Goal: Download file/media

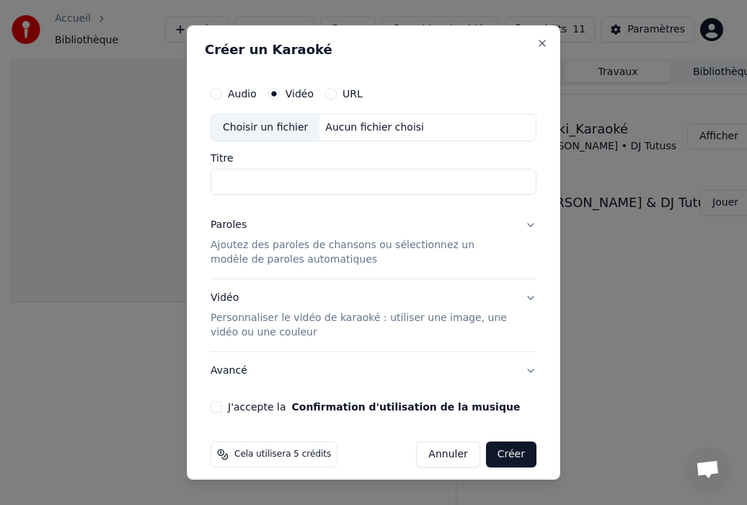
click at [269, 124] on div "Choisir un fichier" at bounding box center [265, 128] width 108 height 26
type input "**********"
click at [520, 224] on button "Paroles Ajoutez des paroles de chansons ou sélectionnez un modèle de paroles au…" at bounding box center [374, 242] width 326 height 72
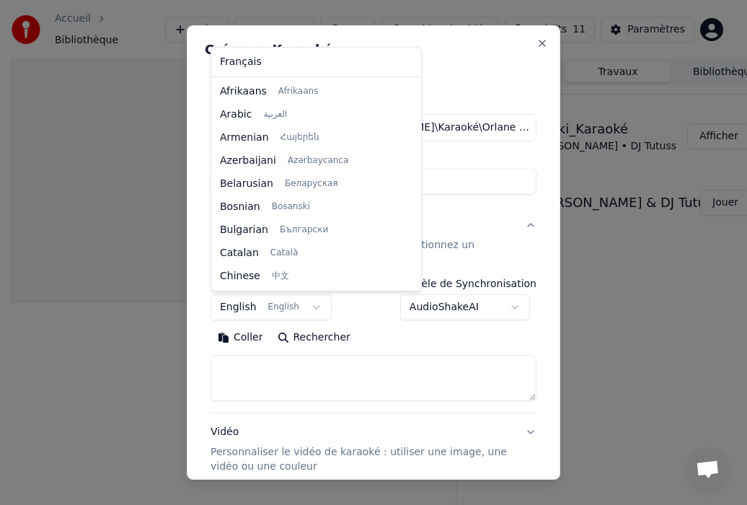
click at [301, 306] on body "**********" at bounding box center [367, 252] width 735 height 505
select select "**"
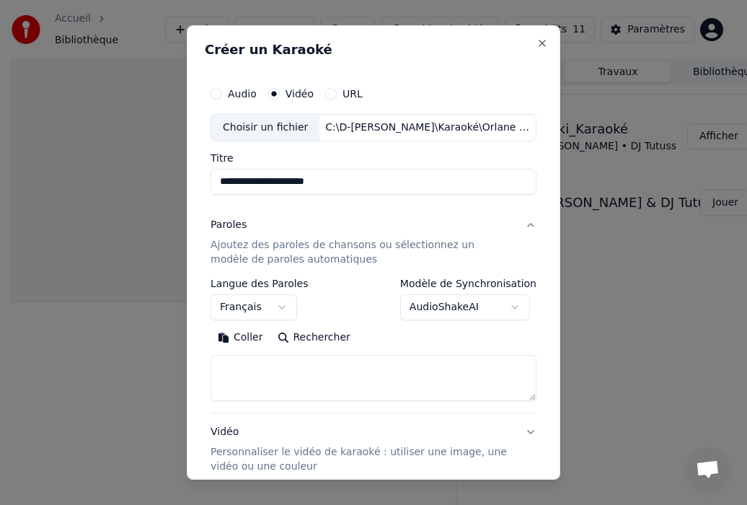
click at [265, 248] on p "Ajoutez des paroles de chansons ou sélectionnez un modèle de paroles automatiqu…" at bounding box center [362, 252] width 303 height 29
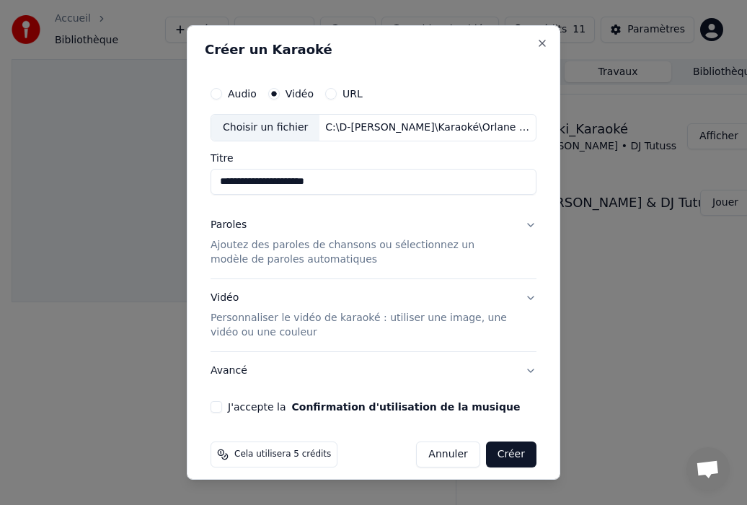
click at [262, 245] on p "Ajoutez des paroles de chansons ou sélectionnez un modèle de paroles automatiqu…" at bounding box center [362, 252] width 303 height 29
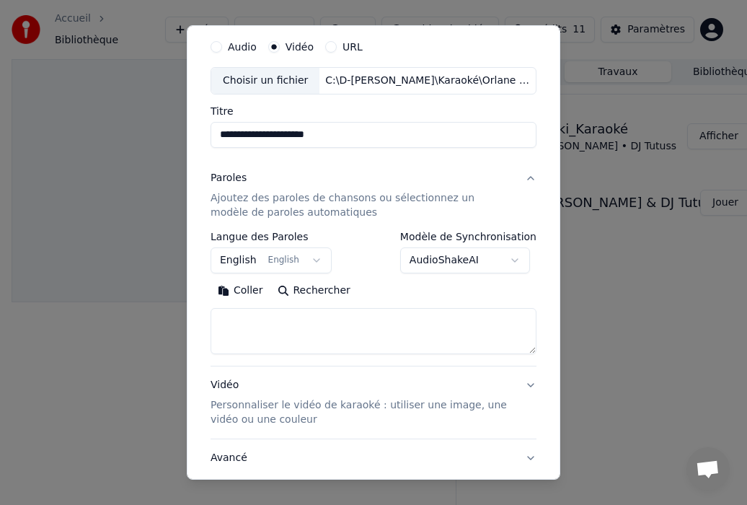
scroll to position [72, 0]
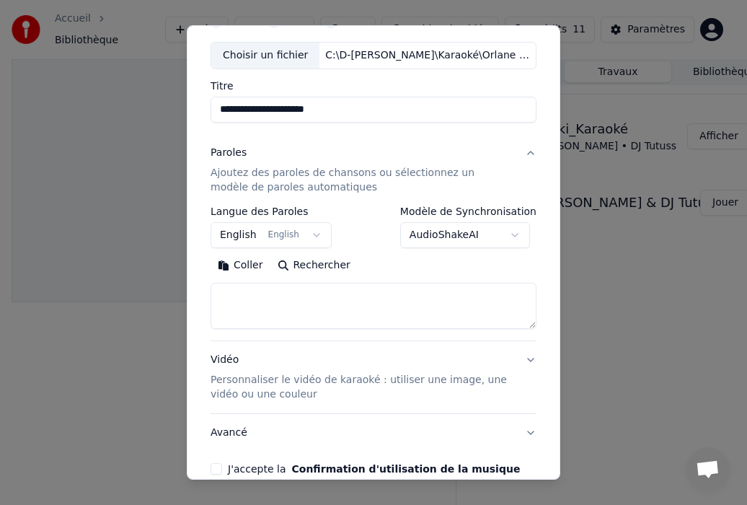
click at [330, 415] on button "Avancé" at bounding box center [374, 432] width 326 height 37
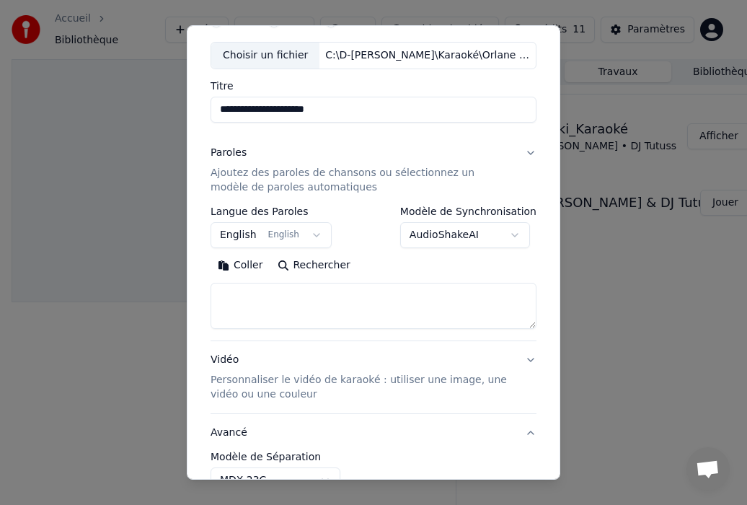
scroll to position [63, 0]
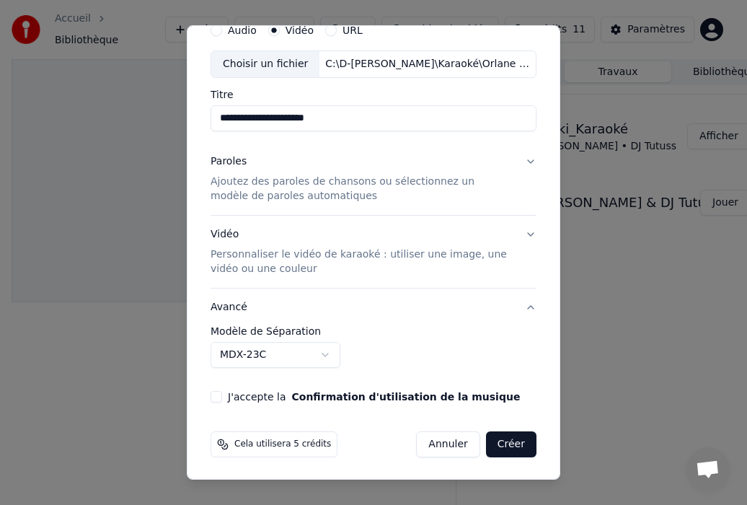
click at [242, 174] on p "Ajoutez des paroles de chansons ou sélectionnez un modèle de paroles automatiqu…" at bounding box center [362, 188] width 303 height 29
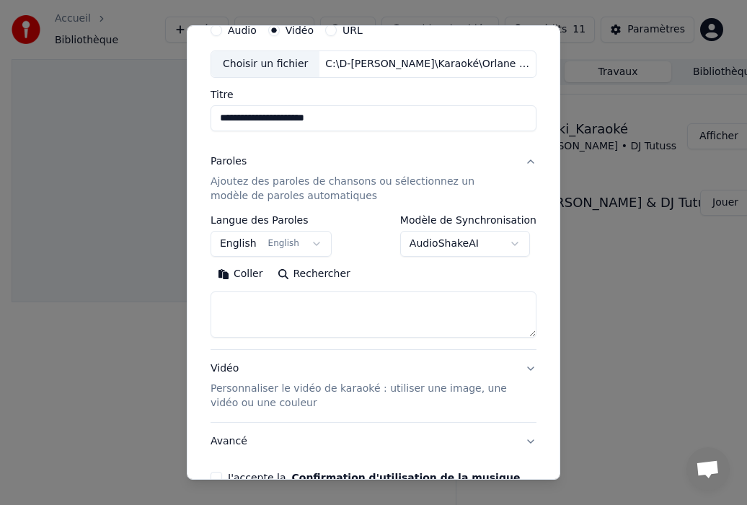
click at [228, 297] on textarea at bounding box center [374, 314] width 326 height 46
paste textarea "**********"
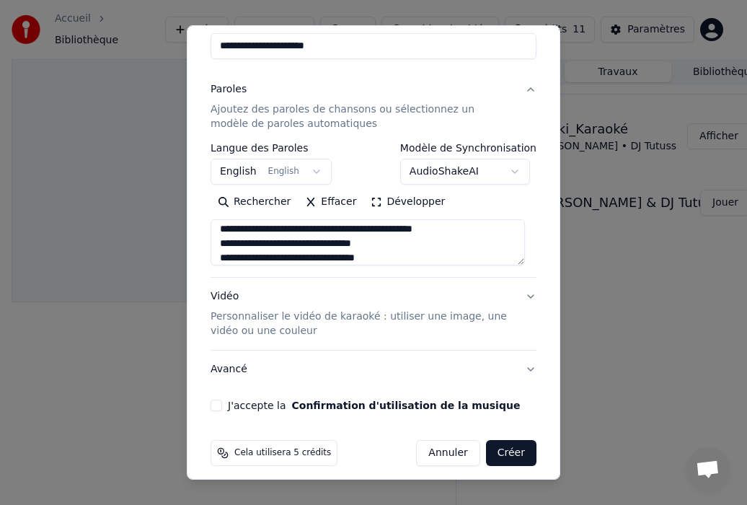
scroll to position [144, 0]
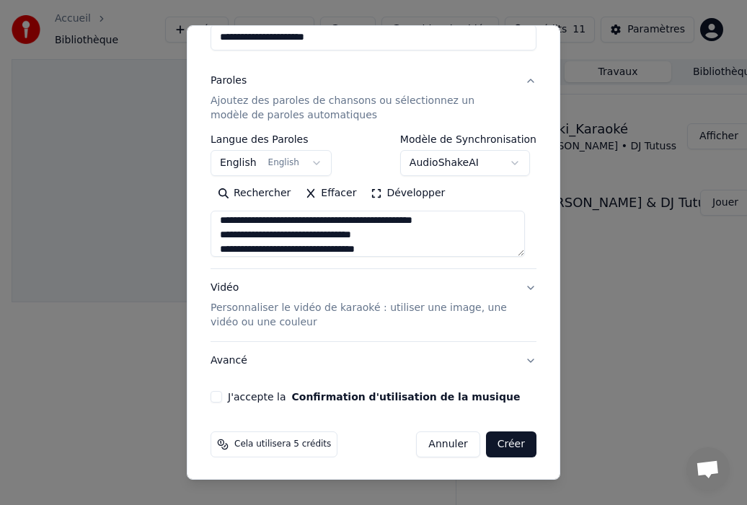
type textarea "**********"
click at [219, 394] on button "J'accepte la Confirmation d'utilisation de la musique" at bounding box center [217, 397] width 12 height 12
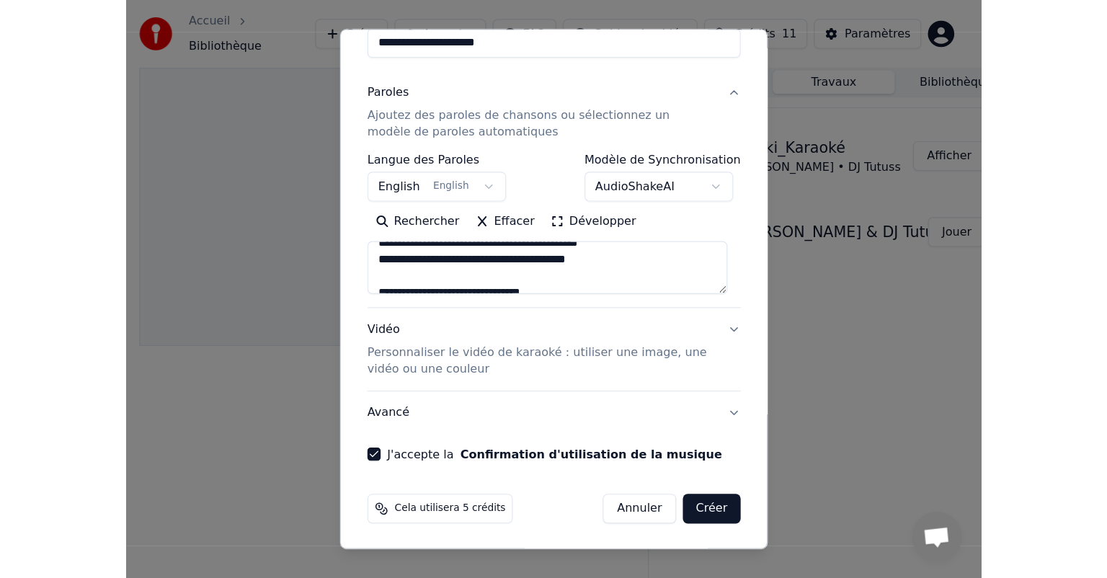
scroll to position [277, 0]
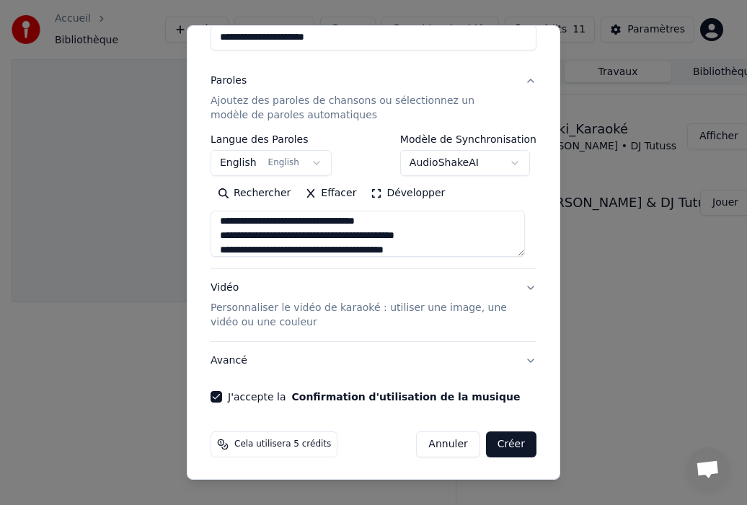
click at [499, 442] on button "Créer" at bounding box center [511, 444] width 50 height 26
select select "**"
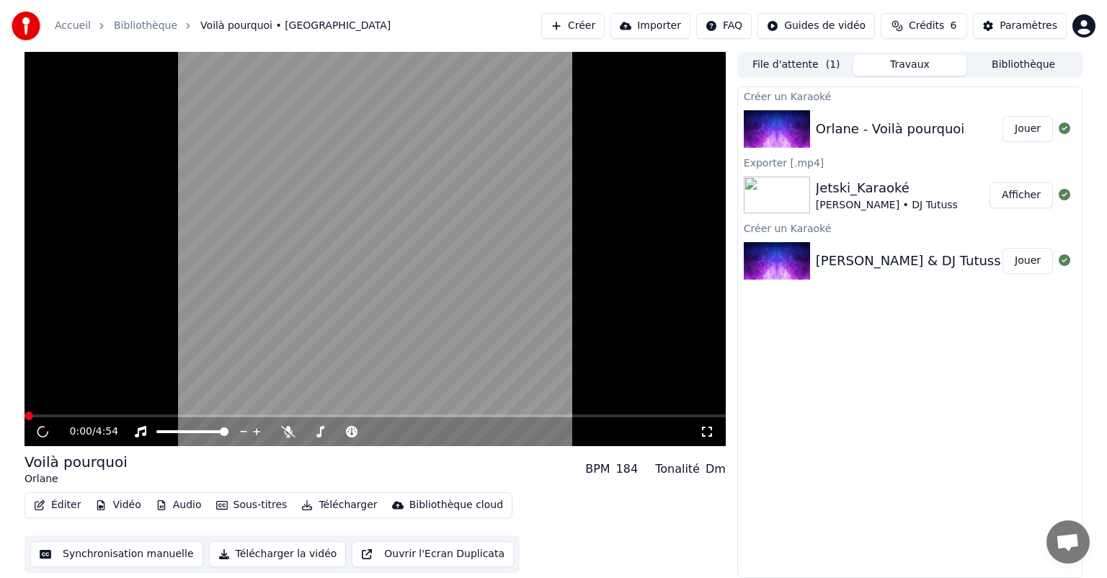
click at [746, 126] on button "Jouer" at bounding box center [1028, 129] width 50 height 26
click at [746, 64] on button "File d'attente ( 1 )" at bounding box center [797, 65] width 114 height 21
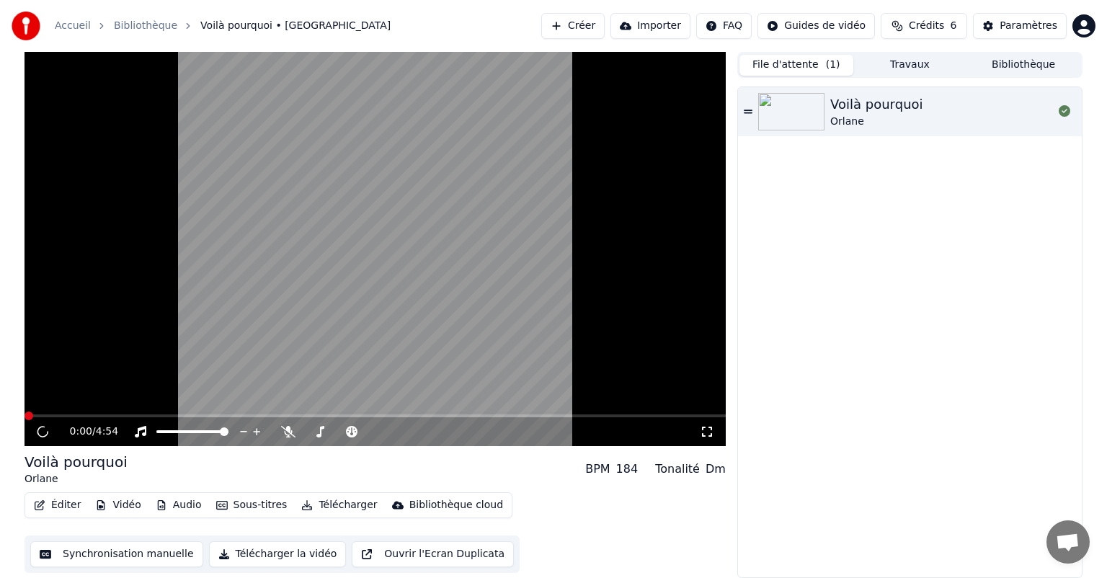
click at [746, 65] on button "Travaux" at bounding box center [911, 65] width 114 height 21
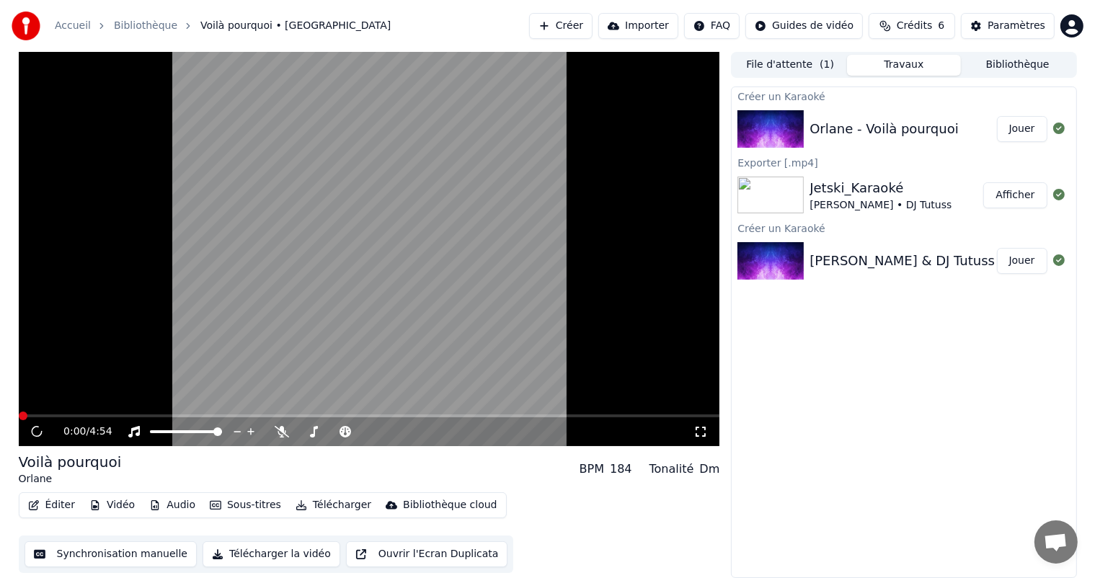
click at [746, 62] on button "Bibliothèque" at bounding box center [1018, 65] width 114 height 21
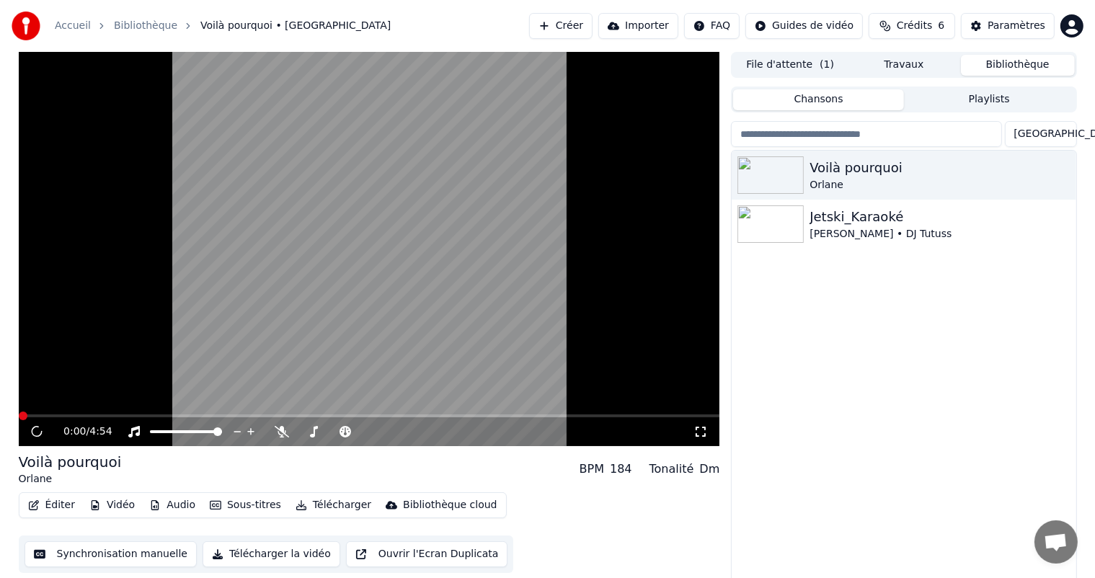
click at [746, 69] on button "File d'attente ( 1 )" at bounding box center [790, 65] width 114 height 21
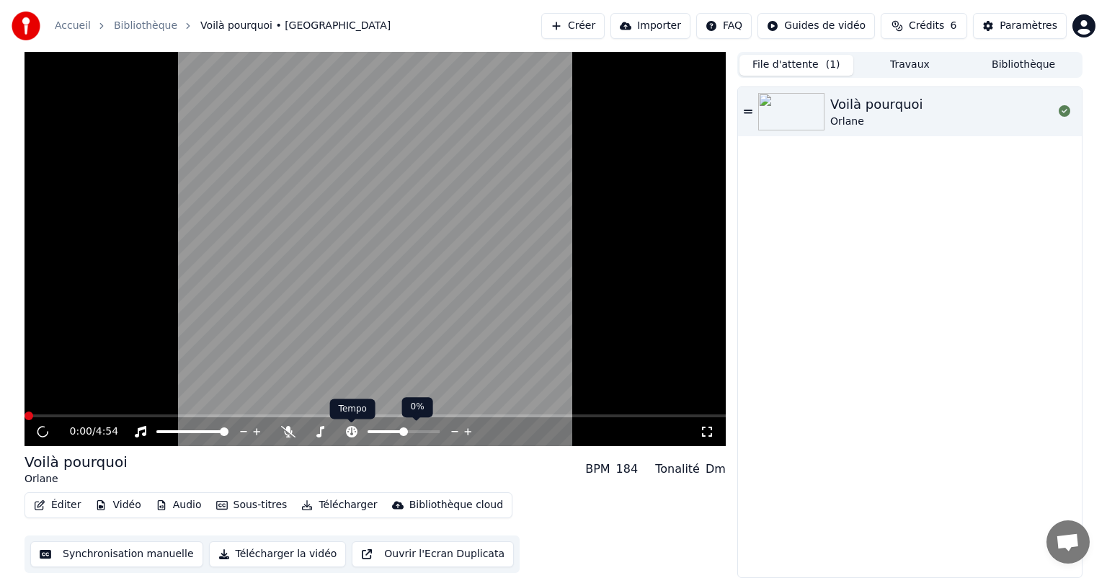
click at [349, 430] on icon at bounding box center [352, 432] width 12 height 12
click at [350, 431] on icon at bounding box center [352, 432] width 12 height 12
click at [746, 23] on span "Crédits" at bounding box center [926, 26] width 35 height 14
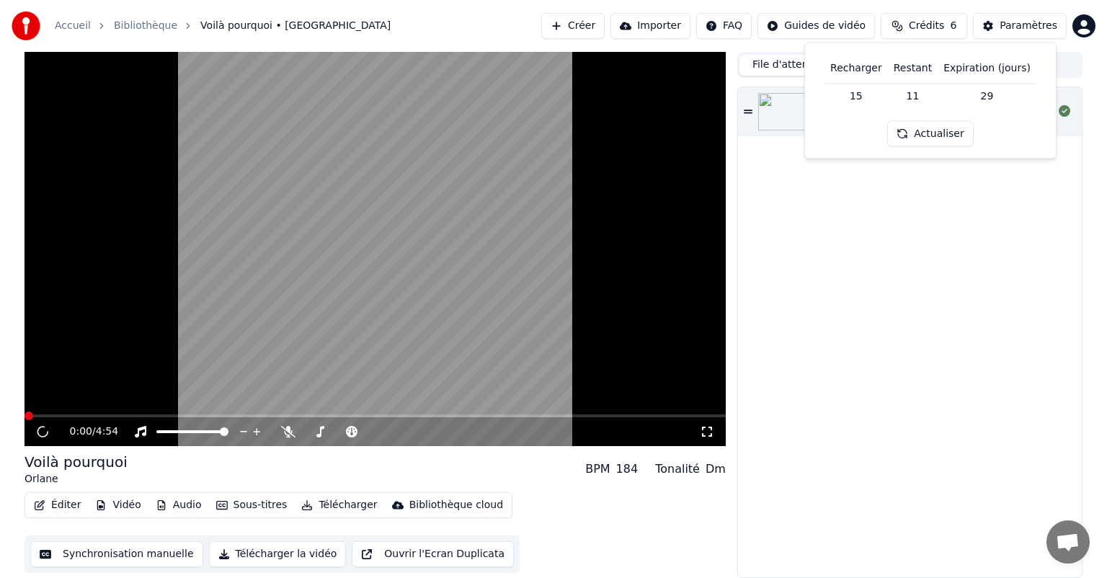
click at [746, 135] on button "Actualiser" at bounding box center [931, 134] width 86 height 26
click at [746, 181] on div "Voilà pourquoi [PERSON_NAME]" at bounding box center [910, 332] width 344 height 490
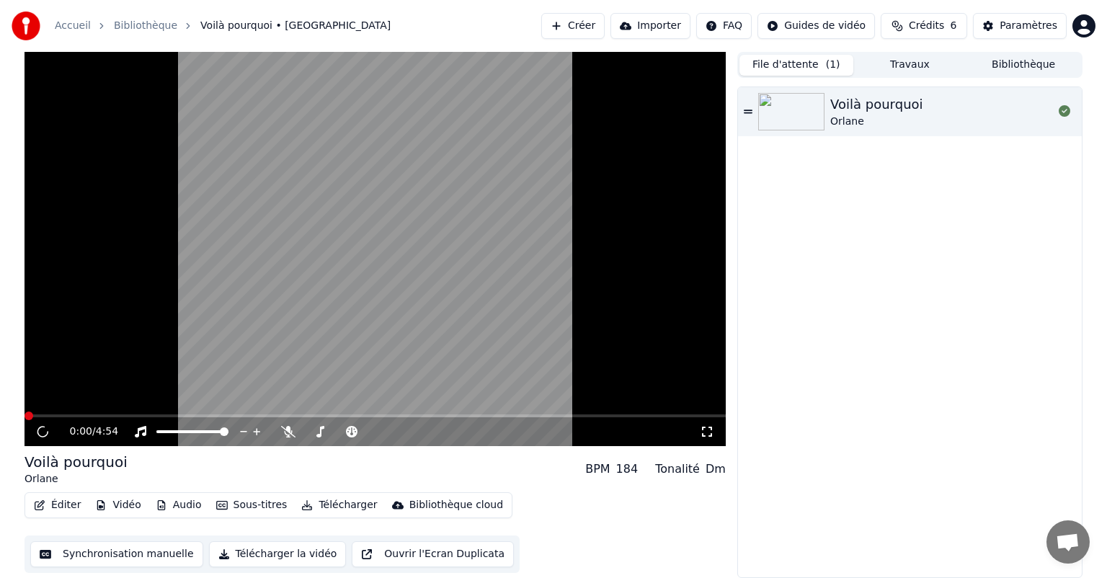
click at [746, 61] on button "File d'attente ( 1 )" at bounding box center [797, 65] width 114 height 21
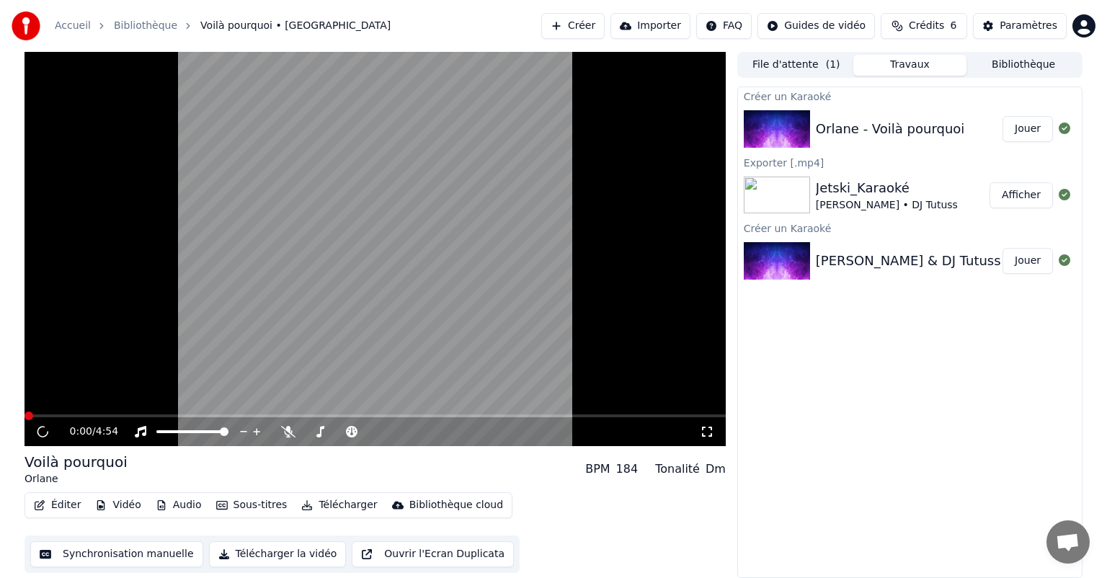
click at [746, 66] on button "Travaux" at bounding box center [911, 65] width 114 height 21
click at [746, 64] on button "Bibliothèque" at bounding box center [1024, 65] width 114 height 21
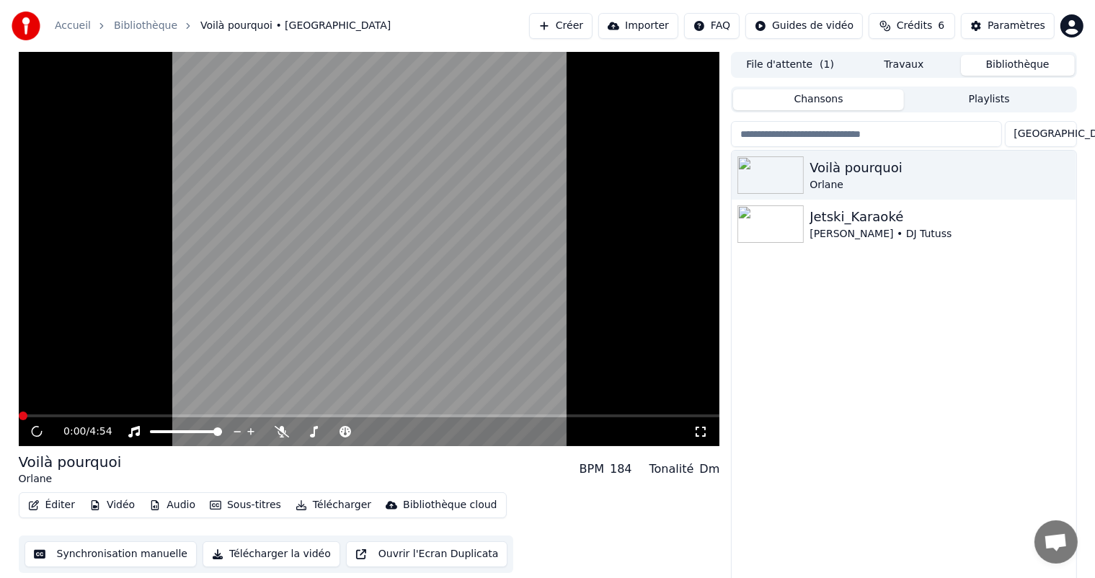
click at [746, 64] on button "File d'attente ( 1 )" at bounding box center [790, 65] width 114 height 21
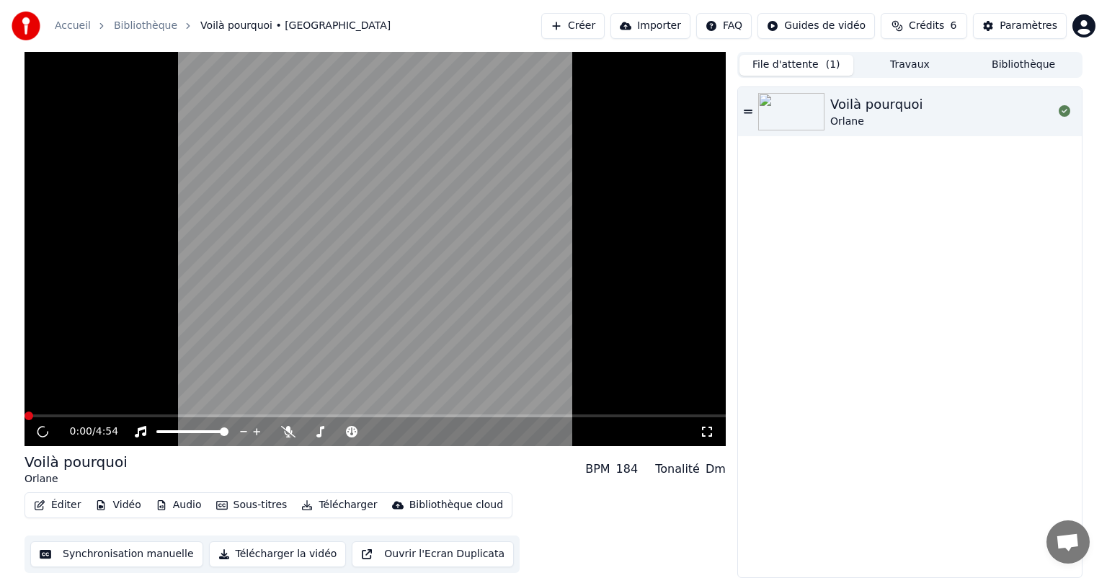
click at [71, 27] on link "Accueil" at bounding box center [73, 26] width 36 height 14
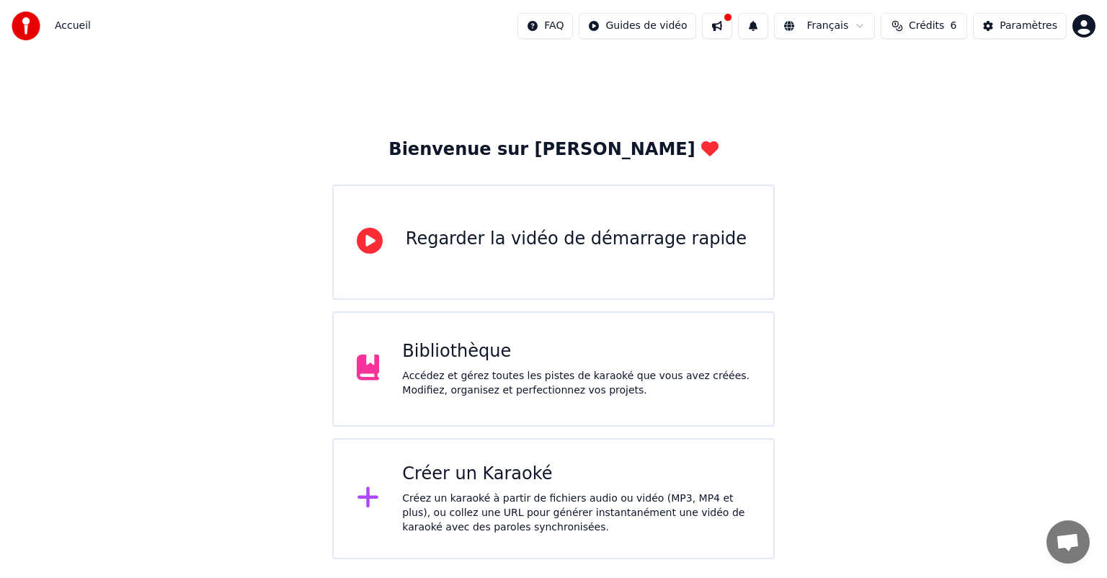
click at [431, 369] on div "Accédez et gérez toutes les pistes de karaoké que vous avez créées. Modifiez, o…" at bounding box center [576, 383] width 348 height 29
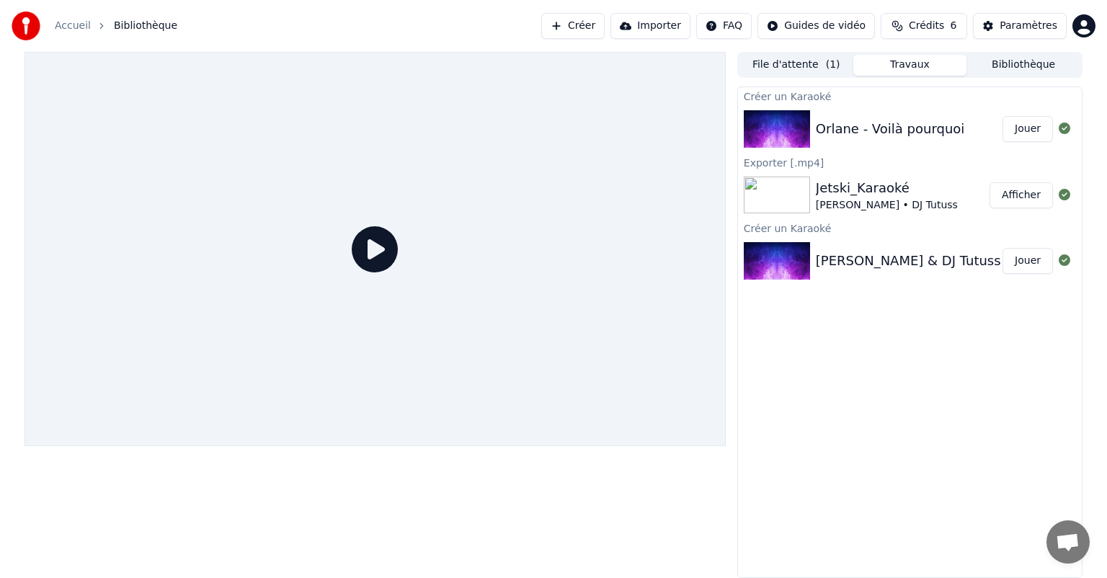
click at [746, 74] on button "Travaux" at bounding box center [911, 65] width 114 height 21
click at [746, 68] on button "Bibliothèque" at bounding box center [1024, 65] width 114 height 21
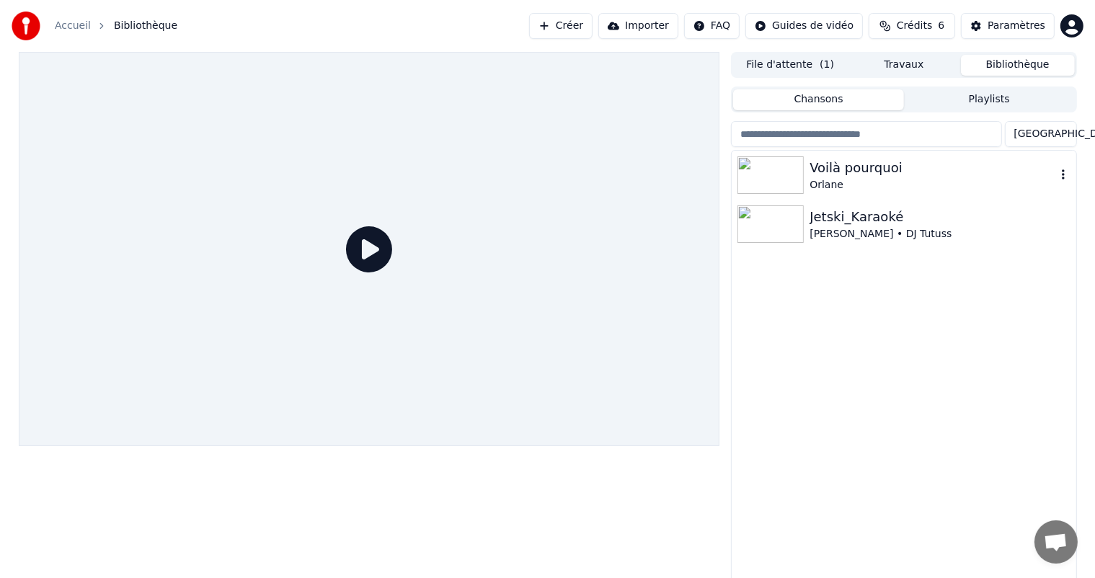
click at [746, 173] on icon "button" at bounding box center [1063, 175] width 14 height 12
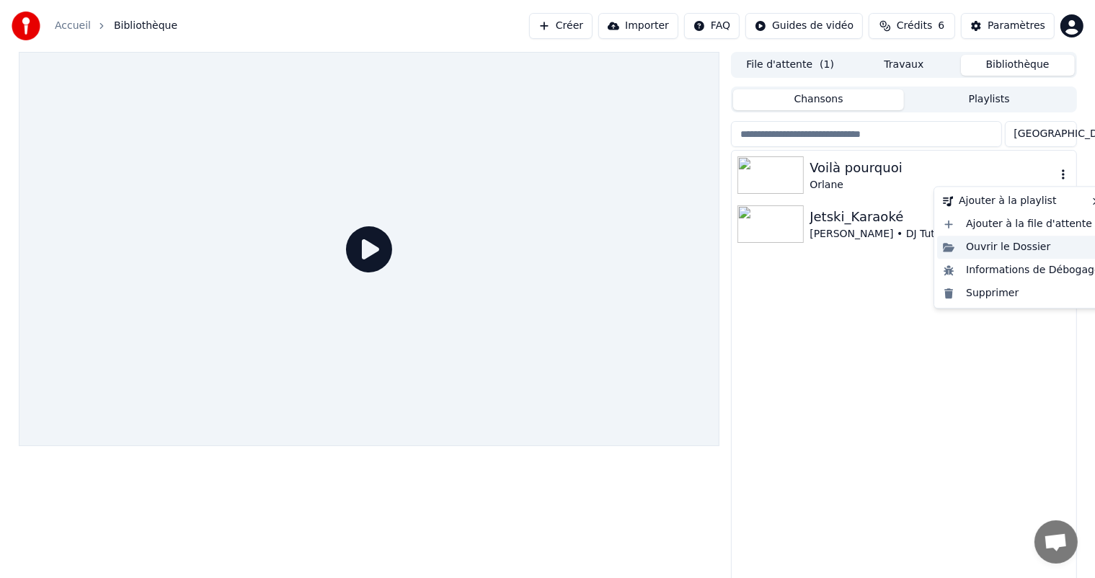
click at [746, 245] on div "Ouvrir le Dossier" at bounding box center [1021, 247] width 169 height 23
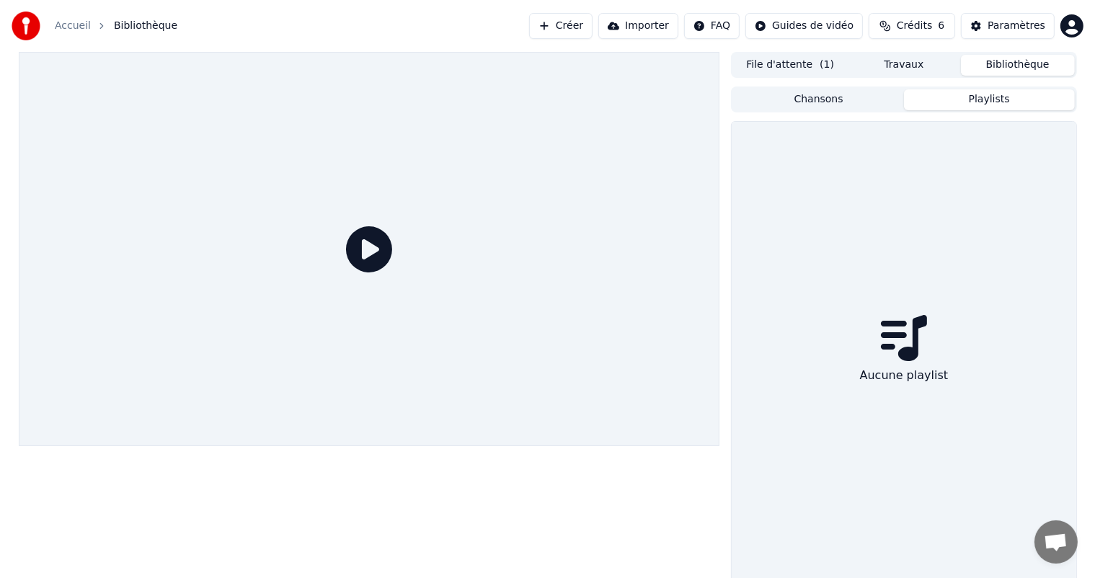
click at [746, 99] on button "Playlists" at bounding box center [989, 99] width 171 height 21
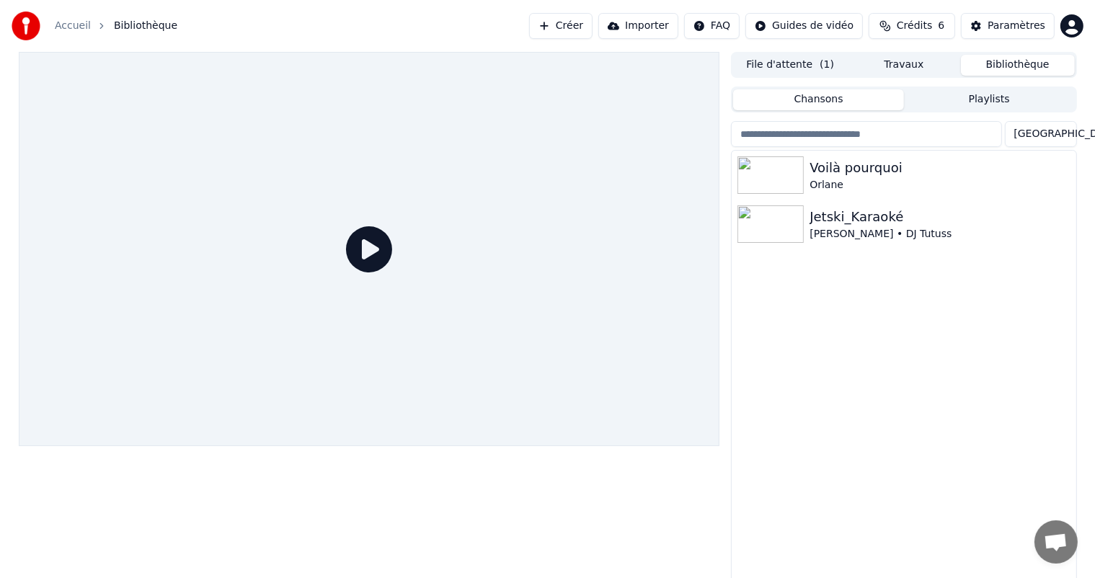
click at [746, 97] on button "Chansons" at bounding box center [818, 99] width 171 height 21
click at [746, 174] on icon "button" at bounding box center [1063, 175] width 14 height 12
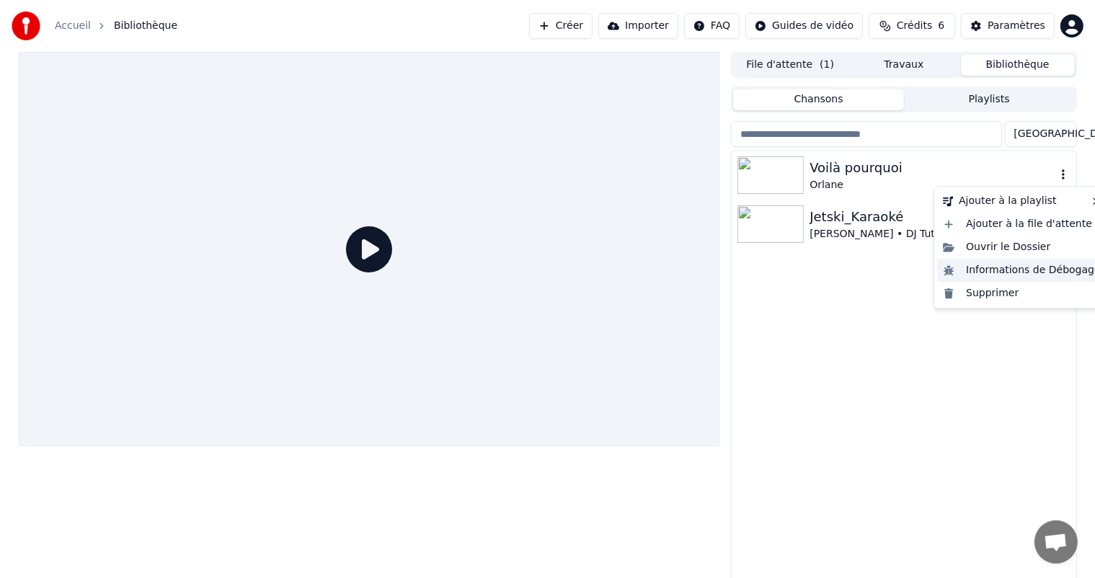
click at [746, 272] on div "Informations de Débogage" at bounding box center [1021, 270] width 169 height 23
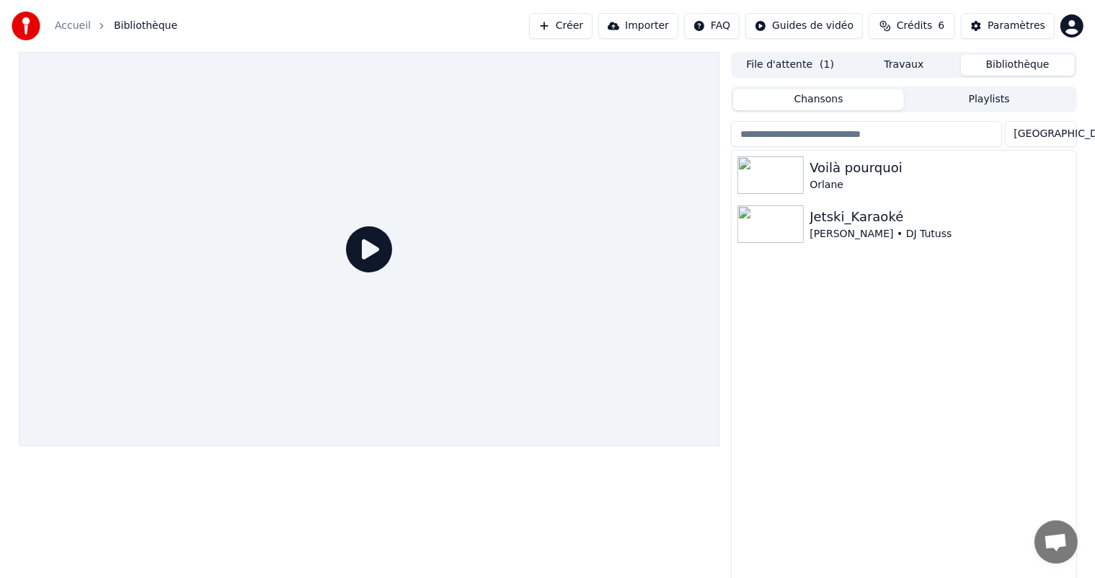
click at [746, 68] on button "Travaux" at bounding box center [904, 65] width 114 height 21
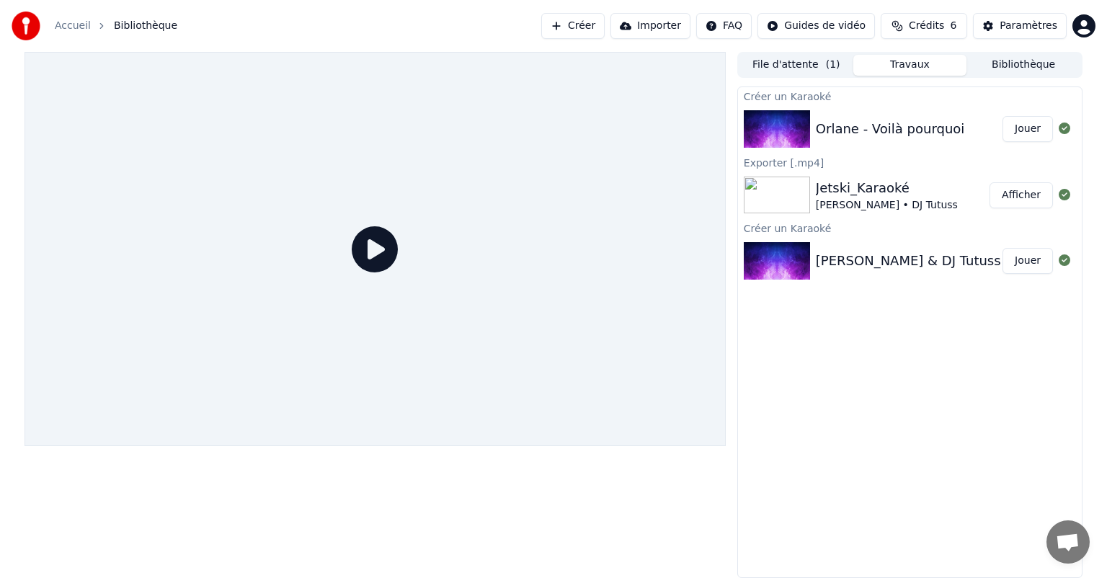
click at [746, 129] on button "Jouer" at bounding box center [1028, 129] width 50 height 26
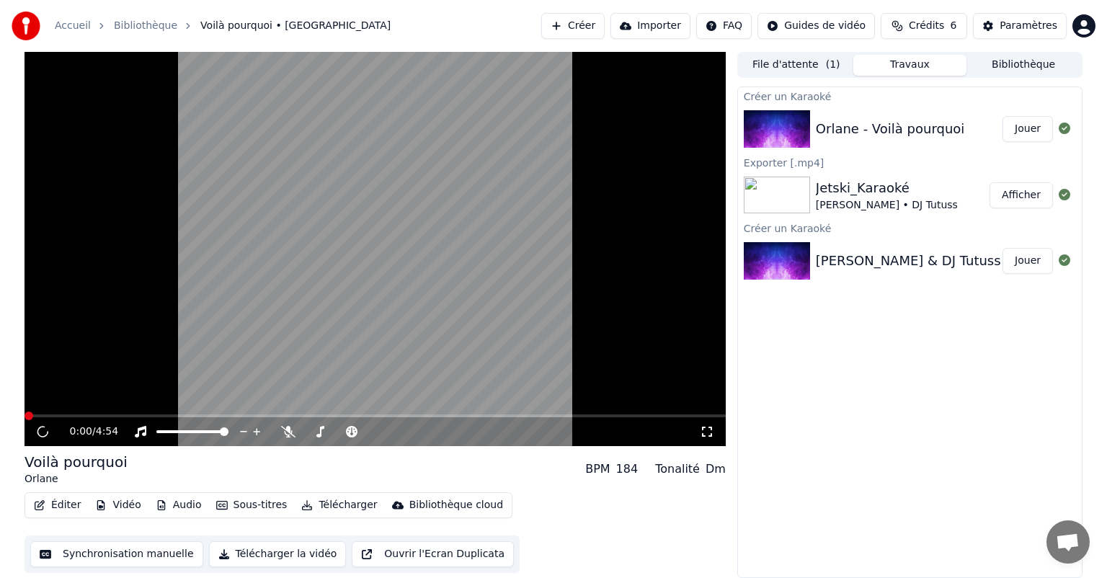
click at [746, 30] on html "Accueil Bibliothèque Voilà pourquoi • Orlane Créer Importer FAQ Guides de vidéo…" at bounding box center [553, 289] width 1107 height 578
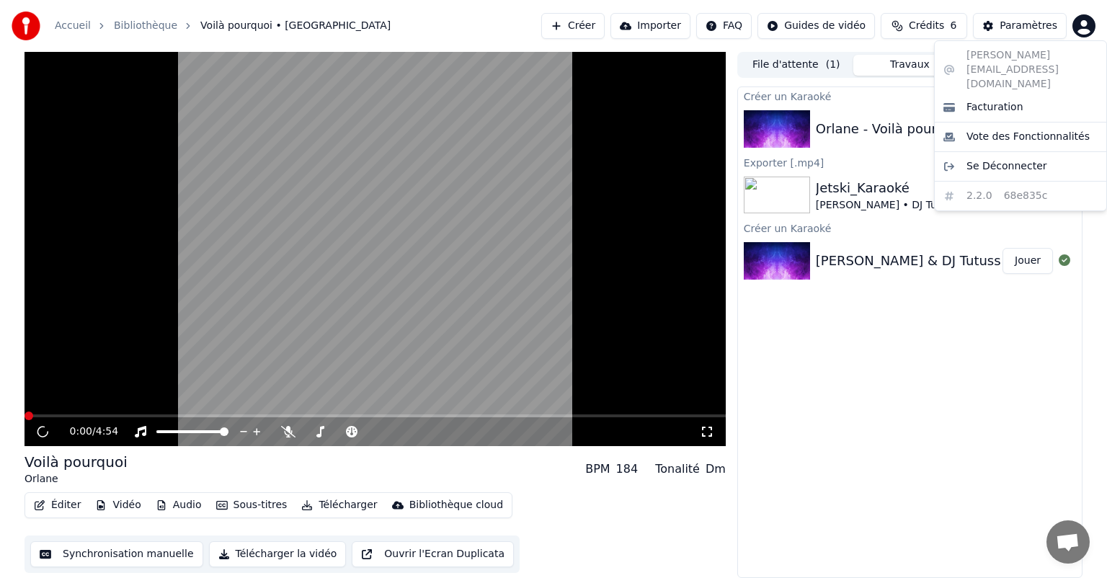
click at [221, 26] on html "Accueil Bibliothèque Voilà pourquoi • Orlane Créer Importer FAQ Guides de vidéo…" at bounding box center [553, 289] width 1107 height 578
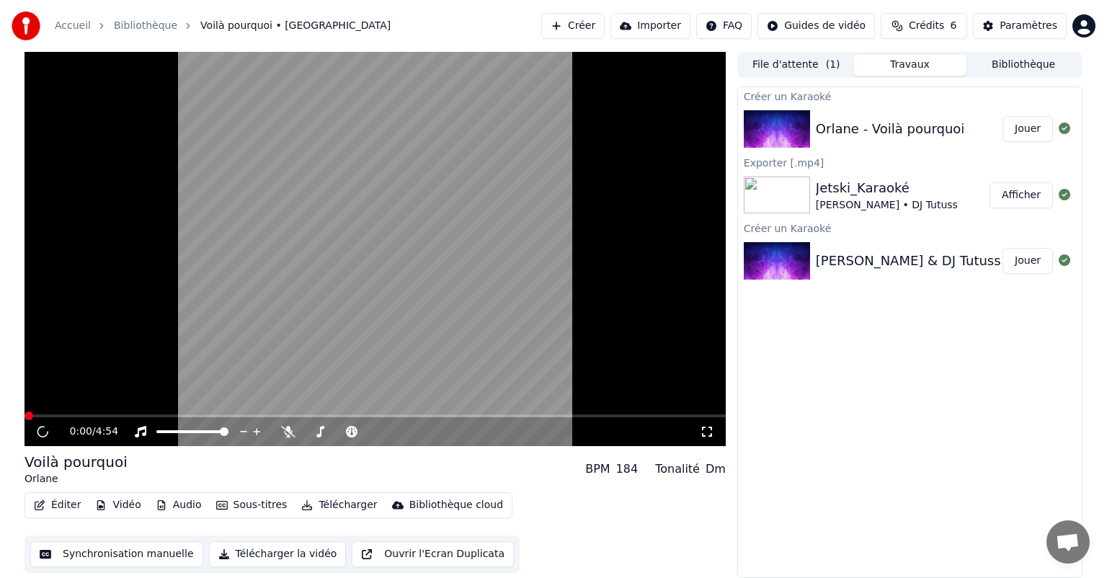
click at [746, 255] on button "Jouer" at bounding box center [1028, 261] width 50 height 26
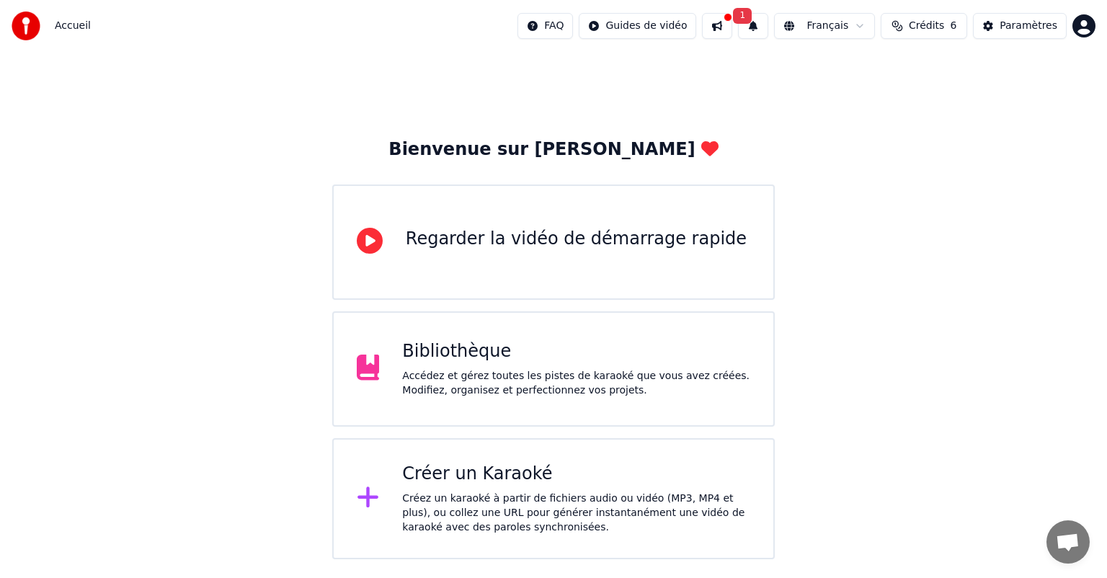
click at [732, 27] on button at bounding box center [717, 26] width 30 height 26
click at [761, 27] on button "1" at bounding box center [753, 26] width 30 height 26
click at [479, 366] on div "Bibliothèque Accédez et gérez toutes les pistes de karaoké que vous avez créées…" at bounding box center [576, 369] width 348 height 58
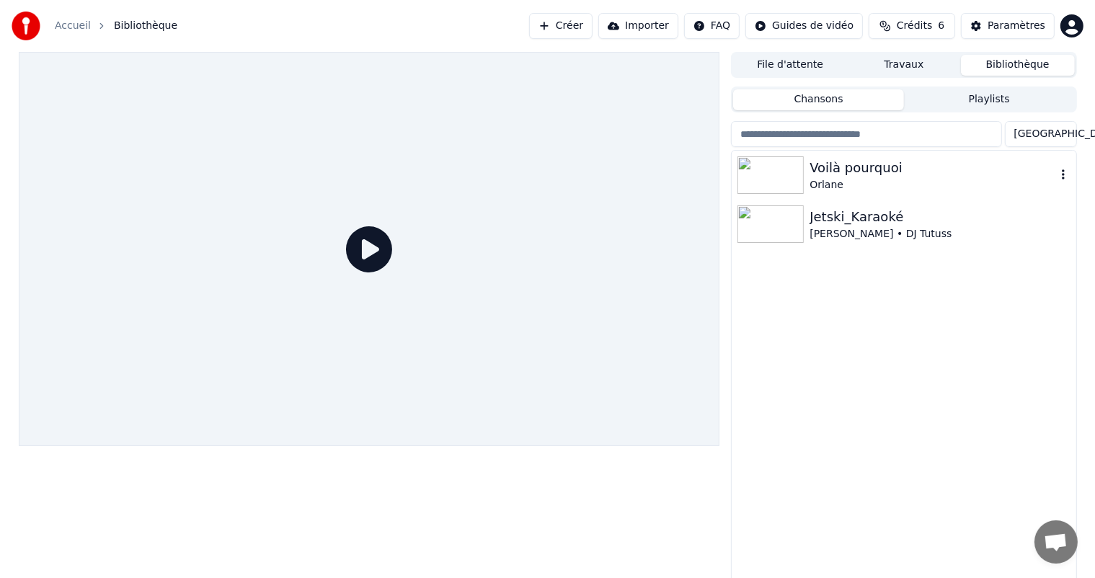
click at [834, 168] on div "Voilà pourquoi" at bounding box center [933, 168] width 246 height 20
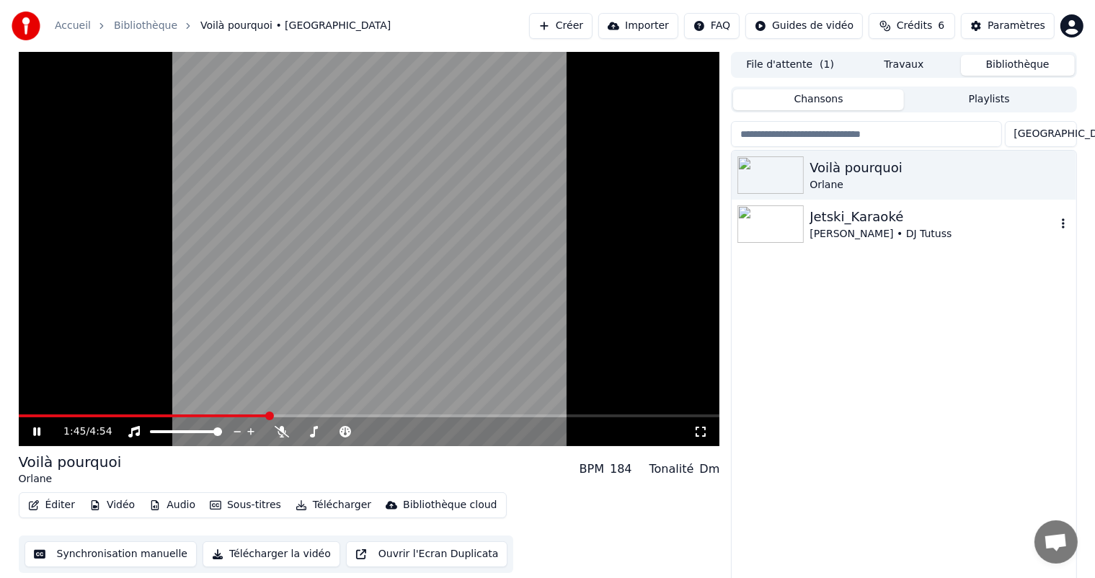
click at [836, 224] on div "Jetski_Karaoké" at bounding box center [933, 217] width 246 height 20
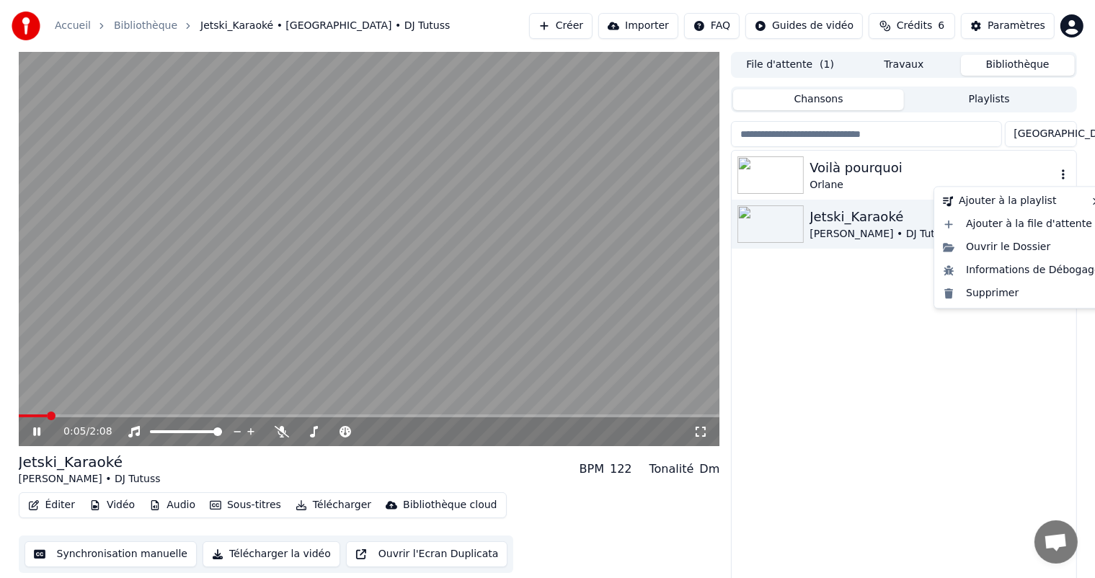
click at [1063, 171] on icon "button" at bounding box center [1063, 174] width 3 height 10
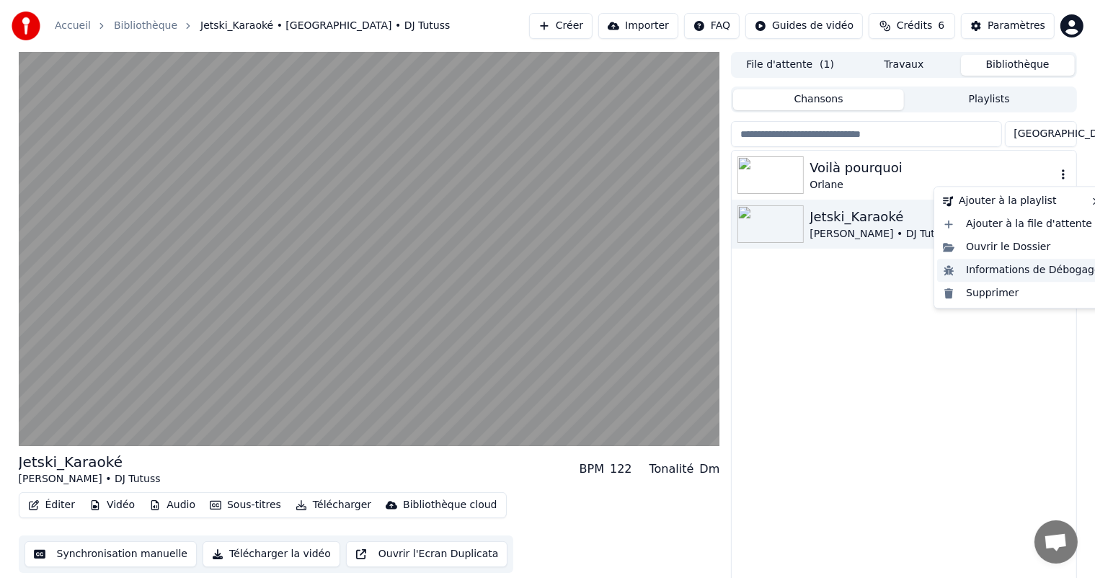
click at [1012, 270] on div "Informations de Débogage" at bounding box center [1021, 270] width 169 height 23
click at [1065, 174] on icon "button" at bounding box center [1063, 175] width 14 height 12
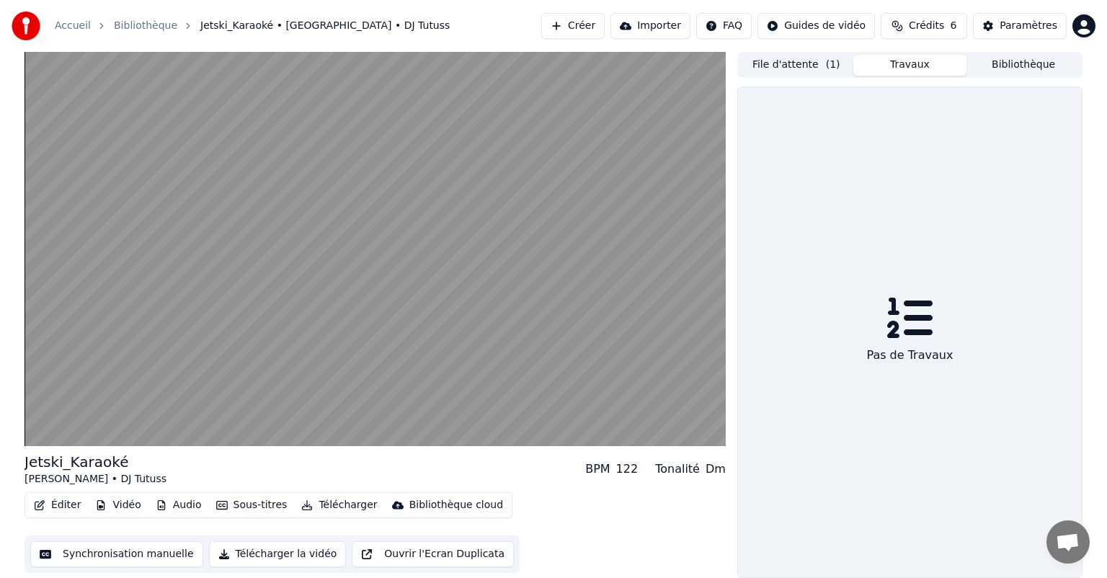
click at [895, 59] on button "Travaux" at bounding box center [911, 65] width 114 height 21
click at [795, 63] on button "File d'attente ( 1 )" at bounding box center [797, 65] width 114 height 21
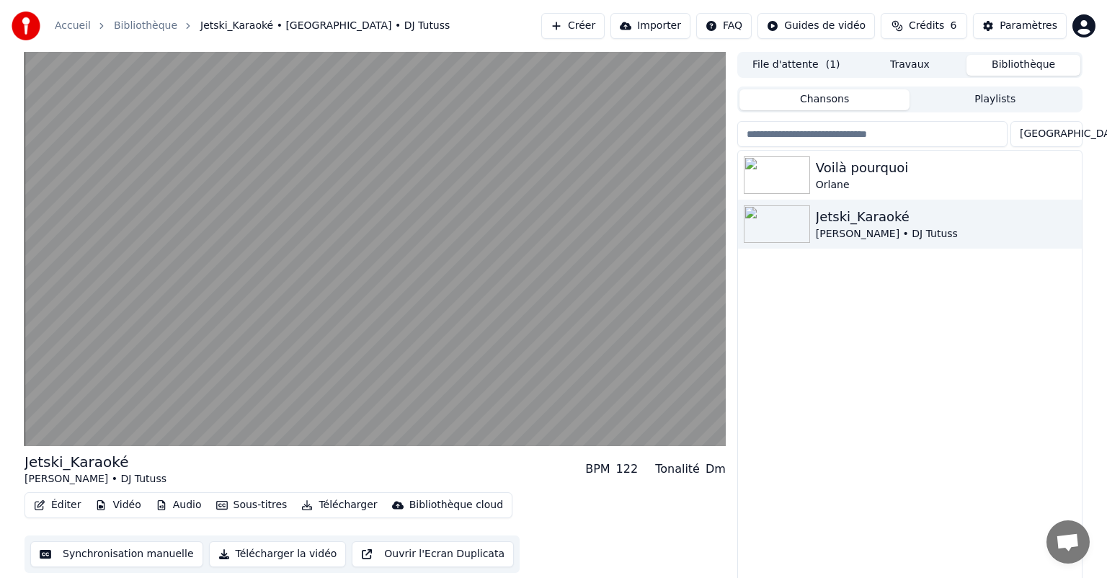
click at [1014, 63] on button "Bibliothèque" at bounding box center [1024, 65] width 114 height 21
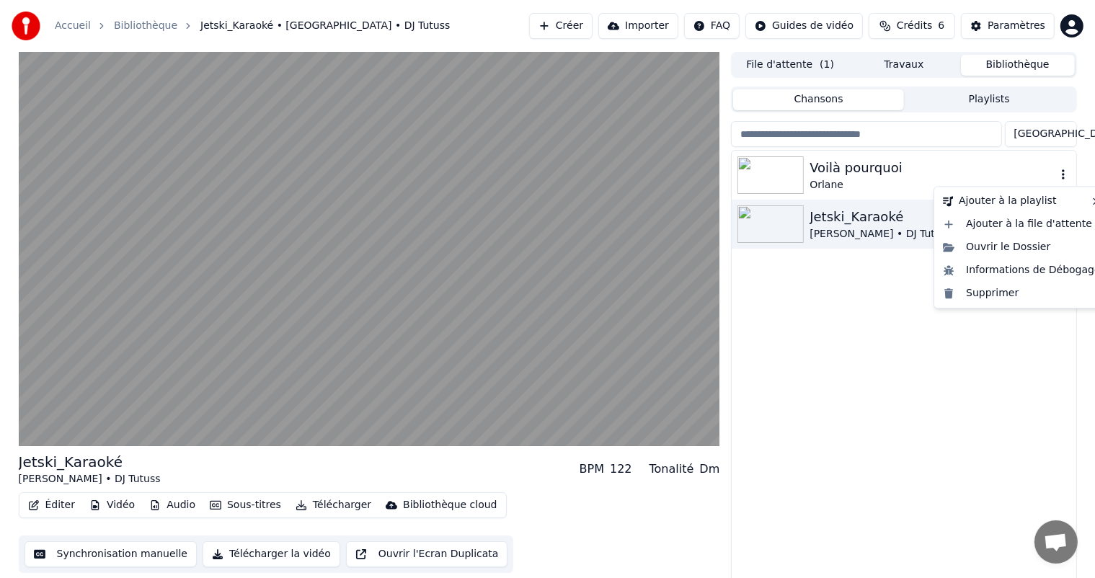
click at [1063, 173] on icon "button" at bounding box center [1063, 175] width 14 height 12
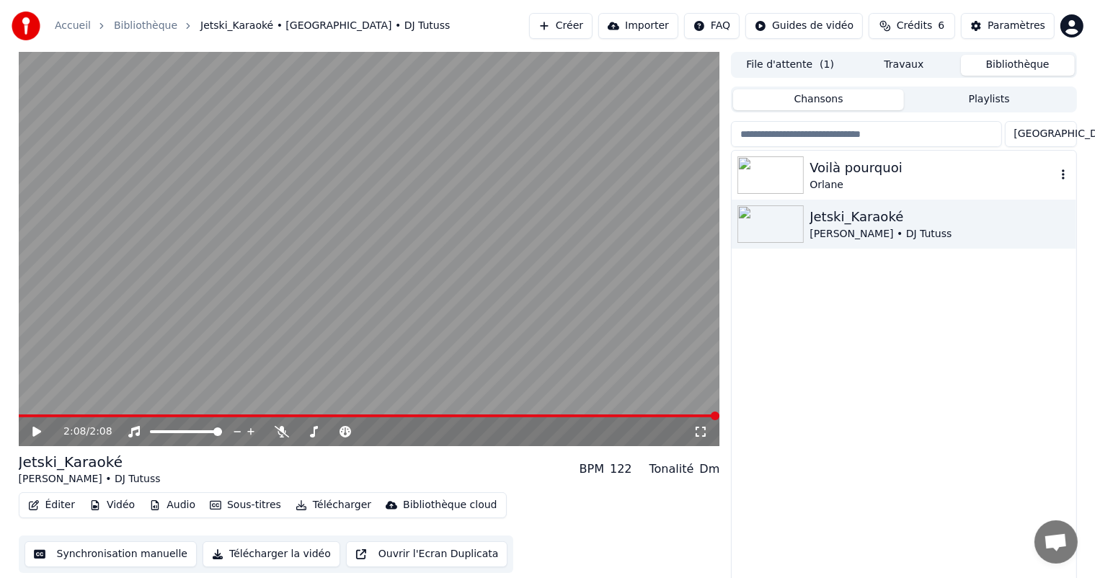
click at [859, 167] on div "Voilà pourquoi" at bounding box center [933, 168] width 246 height 20
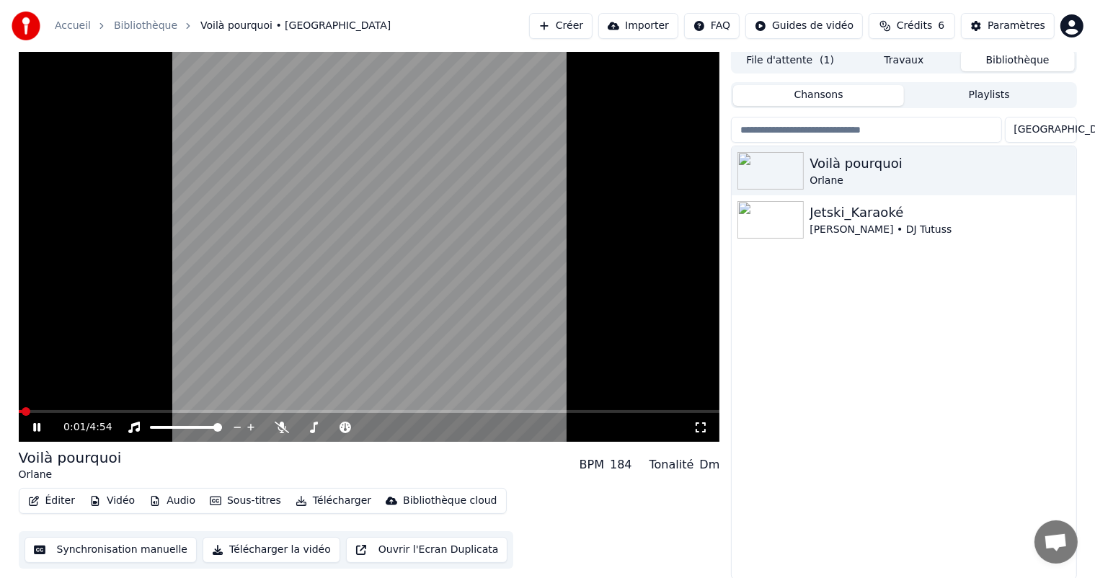
scroll to position [6, 0]
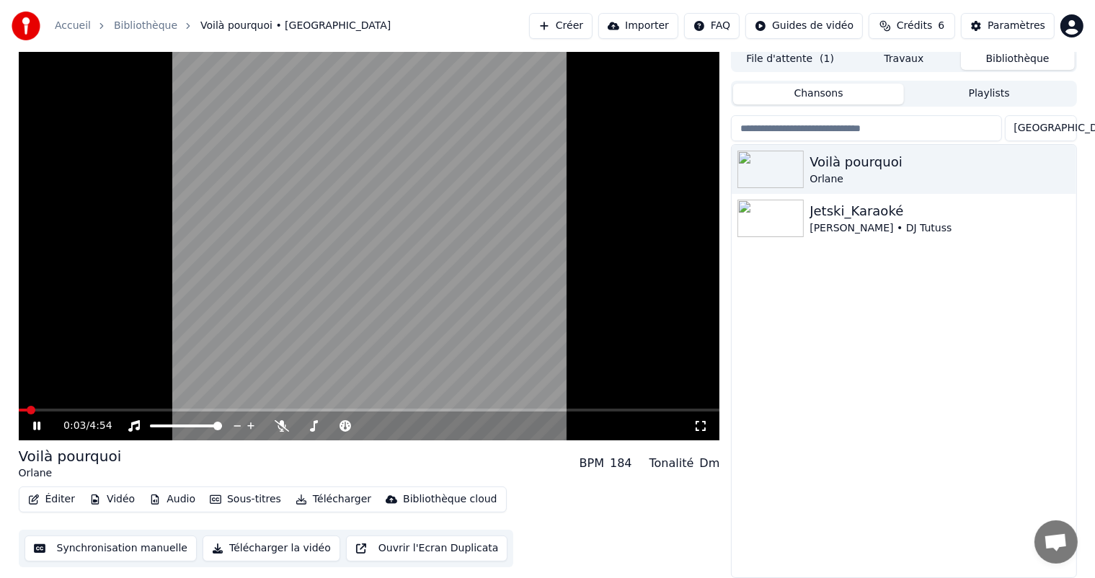
click at [317, 500] on button "Télécharger" at bounding box center [333, 500] width 87 height 20
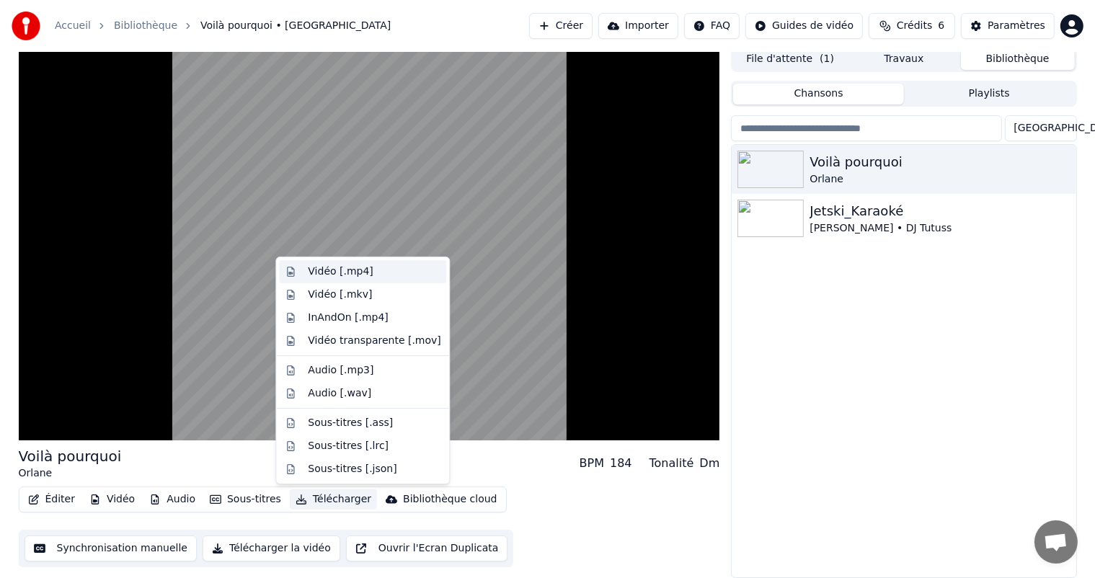
click at [340, 277] on div "Vidéo [.mp4]" at bounding box center [340, 272] width 65 height 14
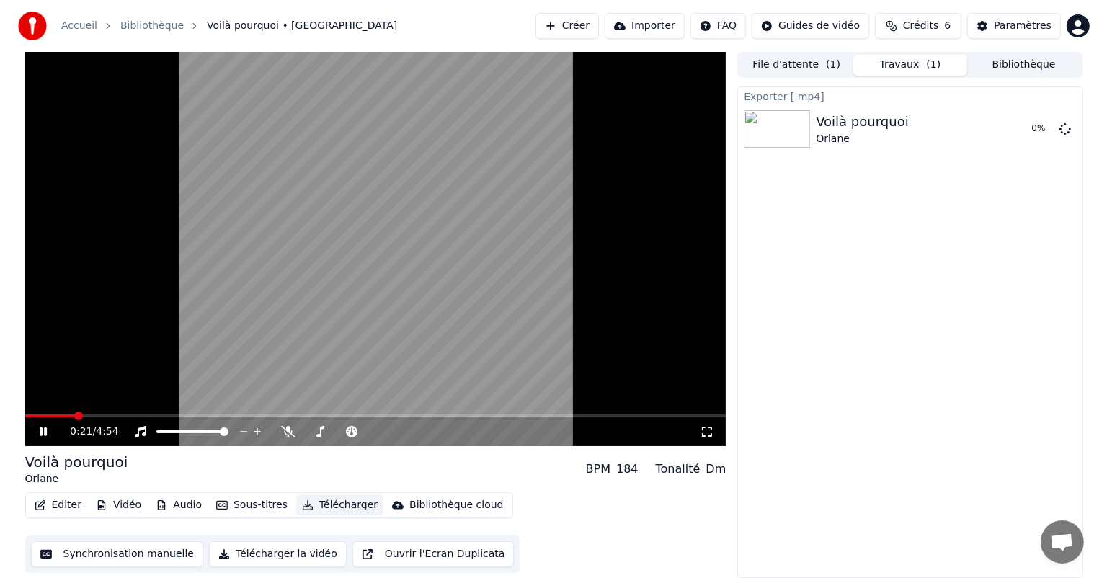
scroll to position [0, 0]
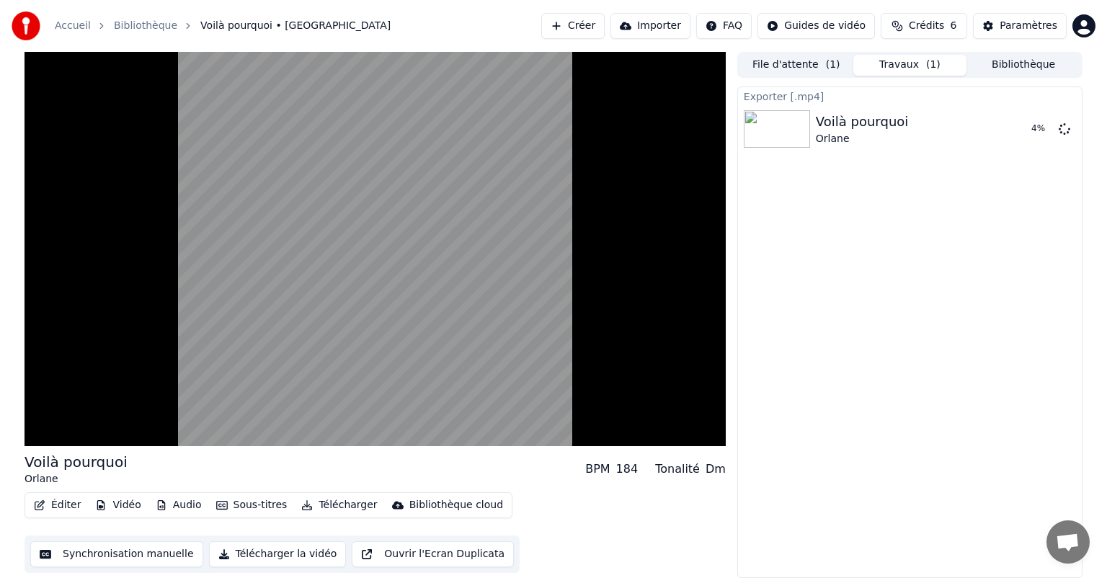
click at [911, 65] on button "Travaux ( 1 )" at bounding box center [911, 65] width 114 height 21
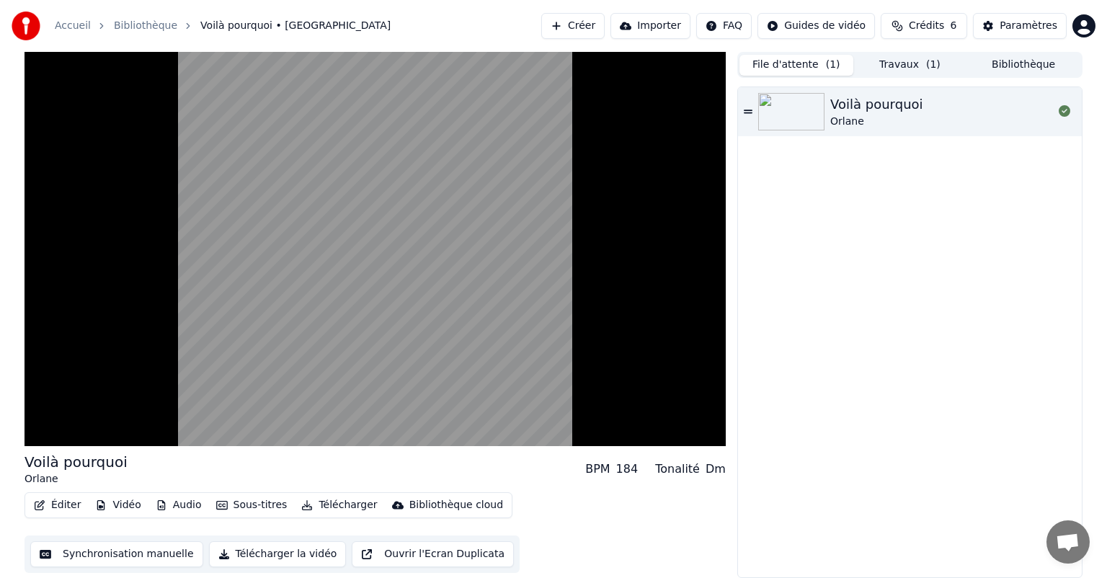
click at [800, 64] on button "File d'attente ( 1 )" at bounding box center [797, 65] width 114 height 21
click at [896, 63] on button "Travaux ( 1 )" at bounding box center [911, 65] width 114 height 21
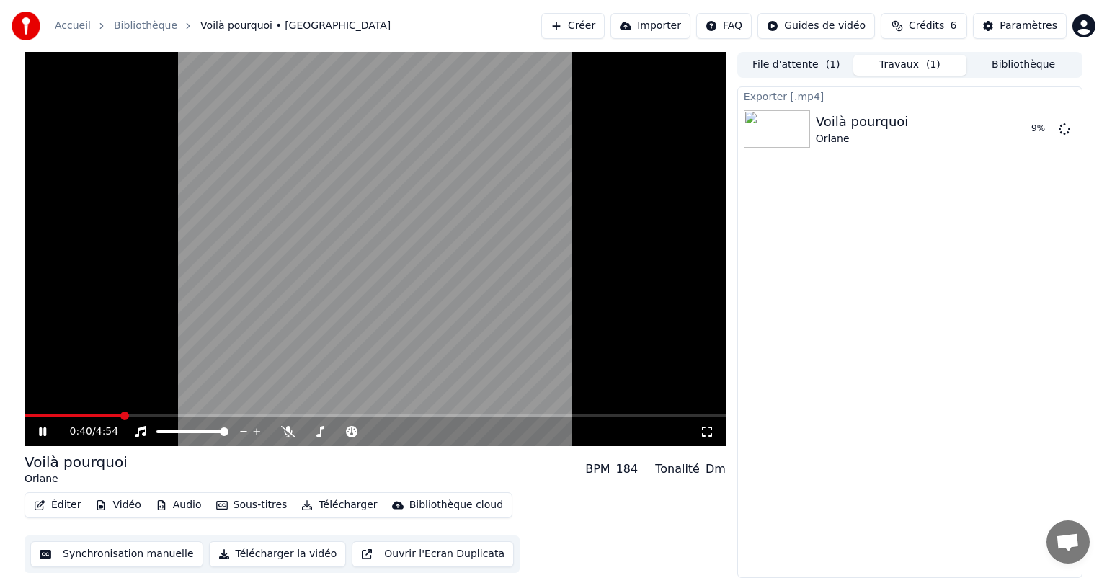
click at [43, 431] on icon at bounding box center [53, 432] width 34 height 12
click at [945, 62] on button "Travaux ( 1 )" at bounding box center [911, 65] width 114 height 21
click at [1022, 130] on button "Afficher" at bounding box center [1021, 129] width 63 height 26
click at [932, 22] on span "Crédits" at bounding box center [926, 26] width 35 height 14
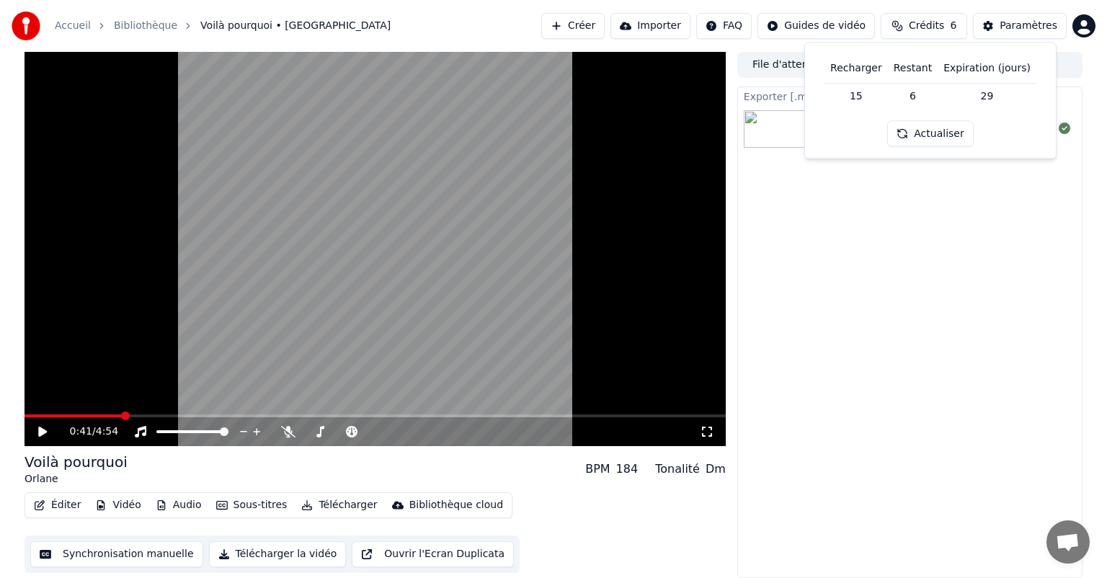
click at [925, 133] on button "Actualiser" at bounding box center [931, 134] width 86 height 26
